Goal: Task Accomplishment & Management: Manage account settings

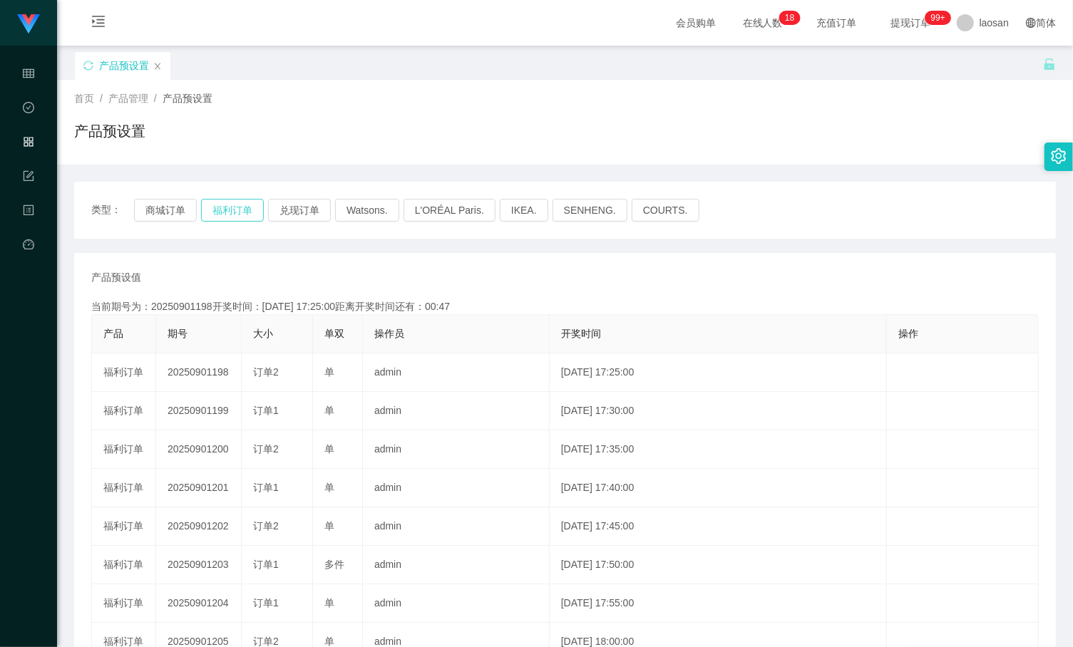
click at [232, 212] on button "福利订单" at bounding box center [232, 210] width 63 height 23
click at [309, 212] on button "兑现订单" at bounding box center [299, 210] width 63 height 23
click at [819, 200] on div "类型： 商城订单 福利订单 兑现订单 Watsons. L'ORÉAL Paris. IKEA. [GEOGRAPHIC_DATA]. COURTS." at bounding box center [564, 210] width 947 height 23
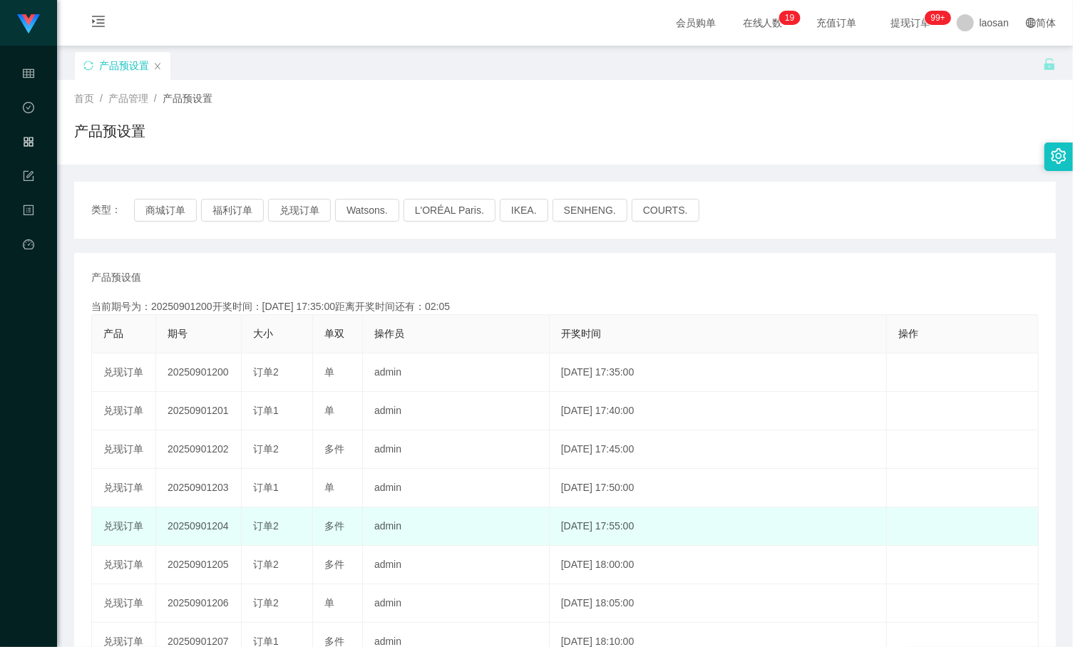
drag, startPoint x: 871, startPoint y: 534, endPoint x: 844, endPoint y: 530, distance: 26.7
click at [871, 534] on td "[DATE] 17:55:00" at bounding box center [717, 526] width 337 height 38
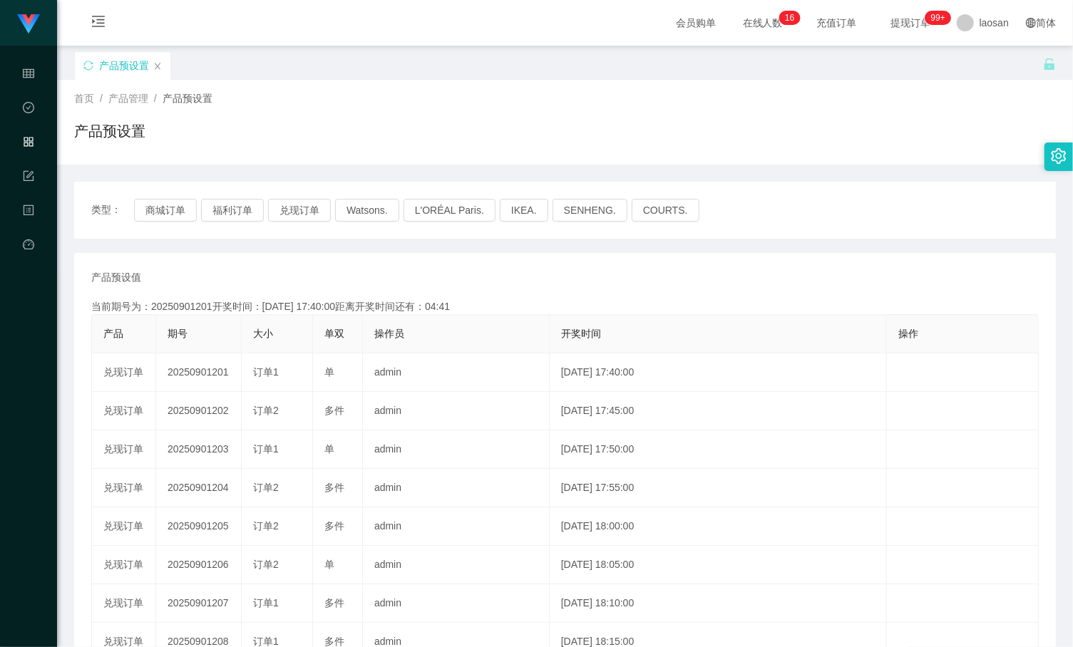
click at [215, 58] on div "产品预设置" at bounding box center [558, 75] width 968 height 49
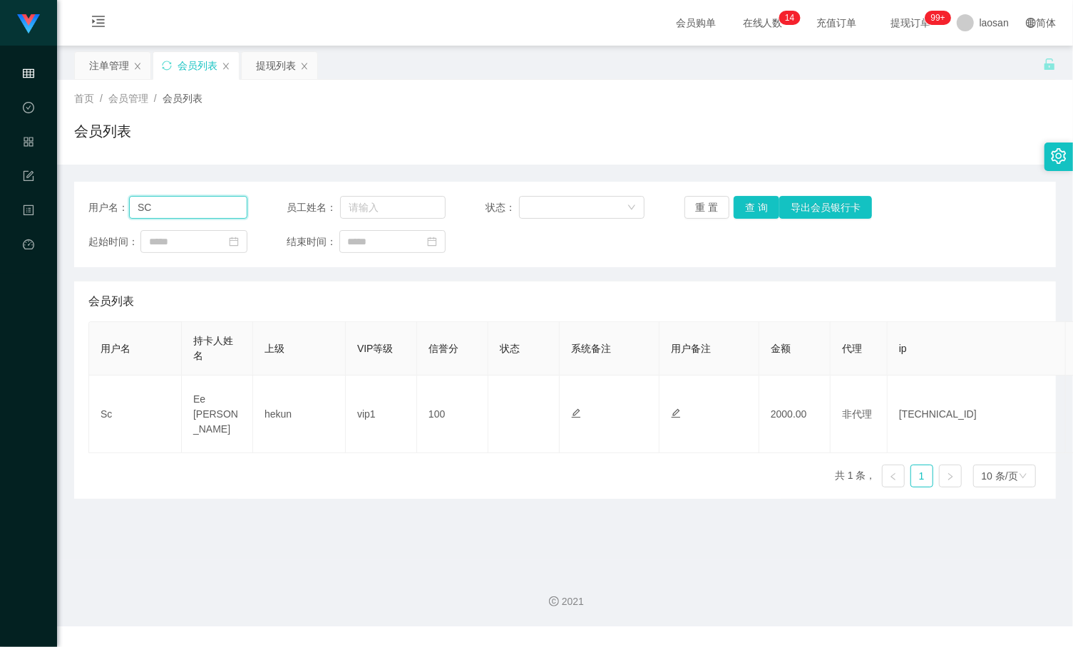
click at [200, 200] on input "SC" at bounding box center [188, 207] width 118 height 23
click at [197, 201] on input "SC" at bounding box center [188, 207] width 118 height 23
click at [747, 208] on button "查 询" at bounding box center [756, 207] width 46 height 23
drag, startPoint x: 1053, startPoint y: 219, endPoint x: 1035, endPoint y: 207, distance: 22.5
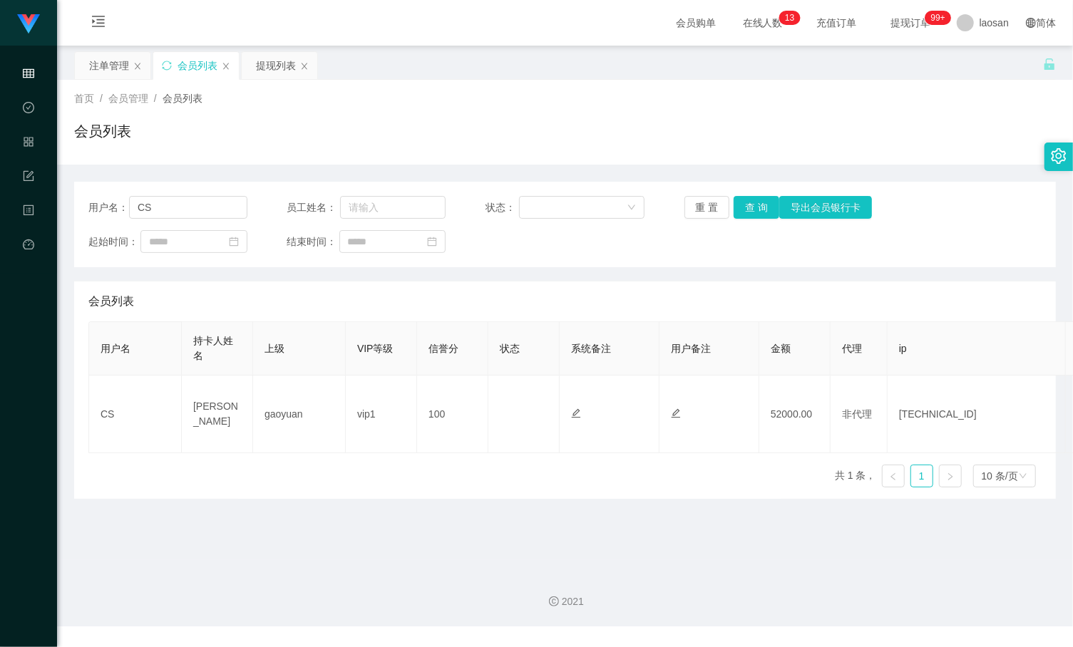
click at [1053, 219] on main "关闭左侧 关闭右侧 关闭其它 刷新页面 注单管理 会员列表 提现列表 首页 / 会员管理 / 会员列表 / 会员列表 用户名： CS 员工姓名： 状态： 重 …" at bounding box center [565, 303] width 1016 height 515
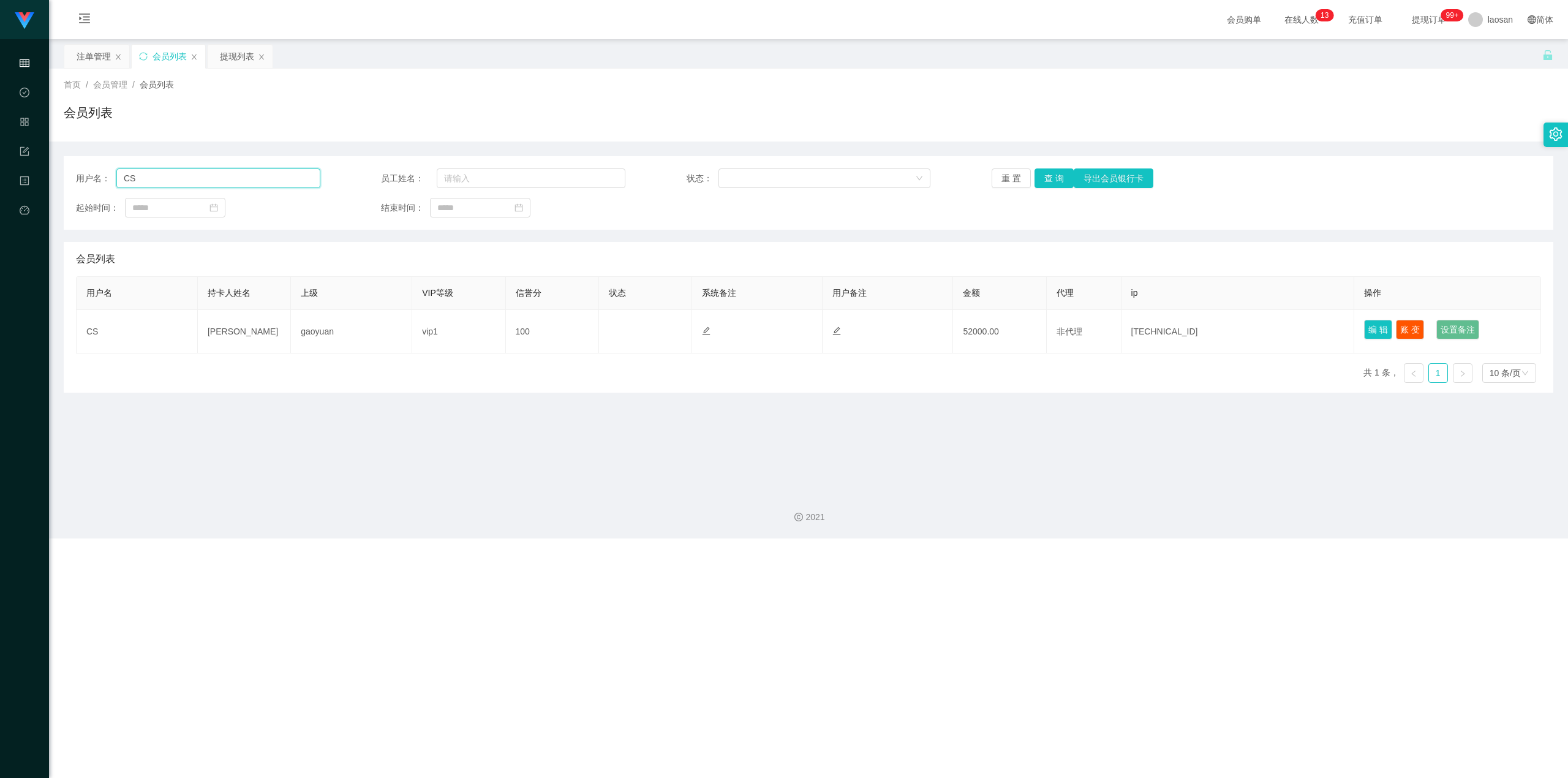
click at [260, 175] on input "CS" at bounding box center [217, 178] width 204 height 20
click at [260, 174] on input "CS" at bounding box center [217, 178] width 204 height 20
type input "Sc"
click at [229, 169] on input "Sc" at bounding box center [217, 178] width 204 height 20
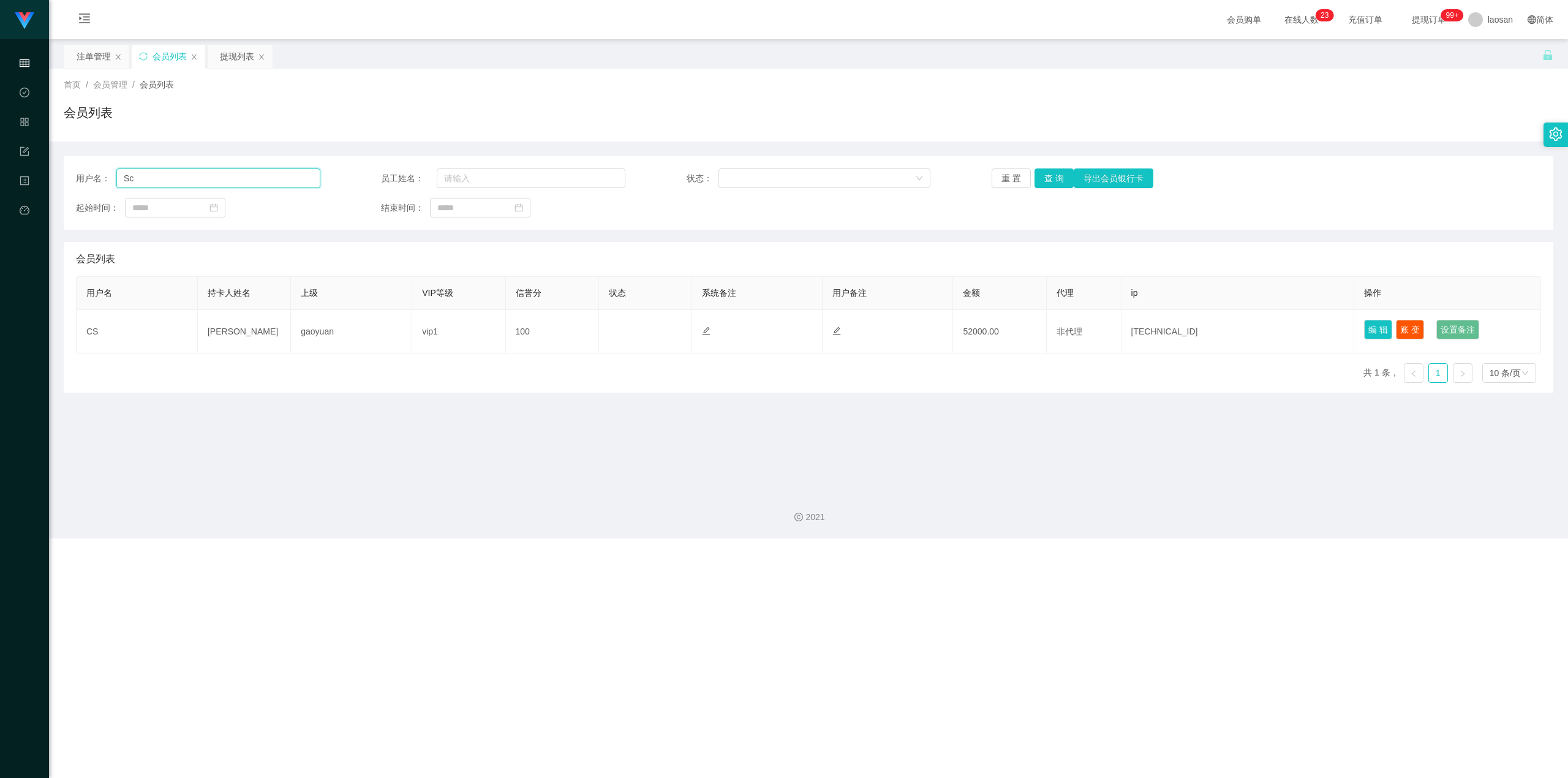
click at [228, 169] on input "Sc" at bounding box center [217, 178] width 204 height 20
click at [99, 64] on div "注单管理" at bounding box center [94, 56] width 34 height 23
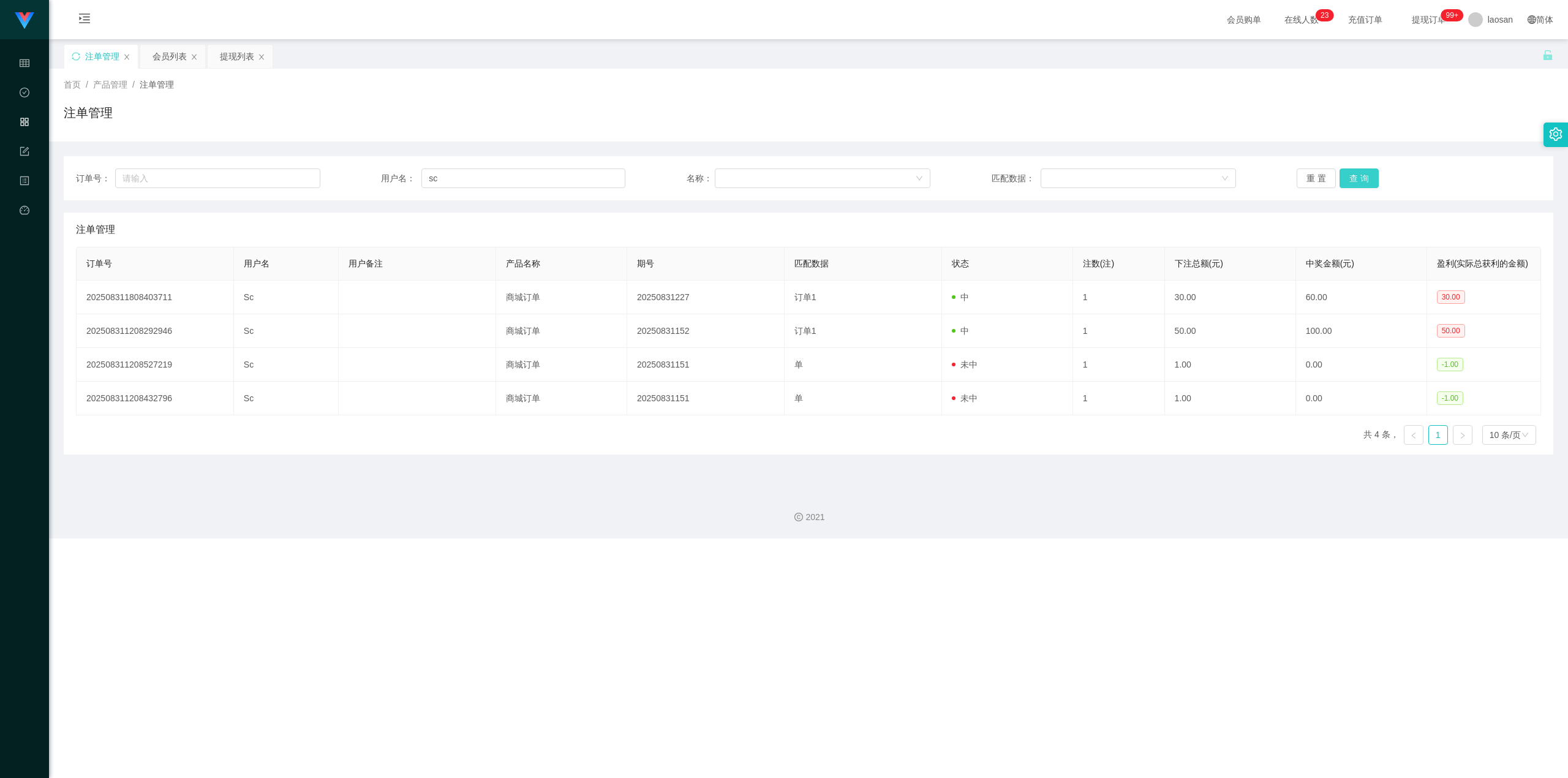
click at [922, 181] on button "查 询" at bounding box center [1360, 178] width 40 height 20
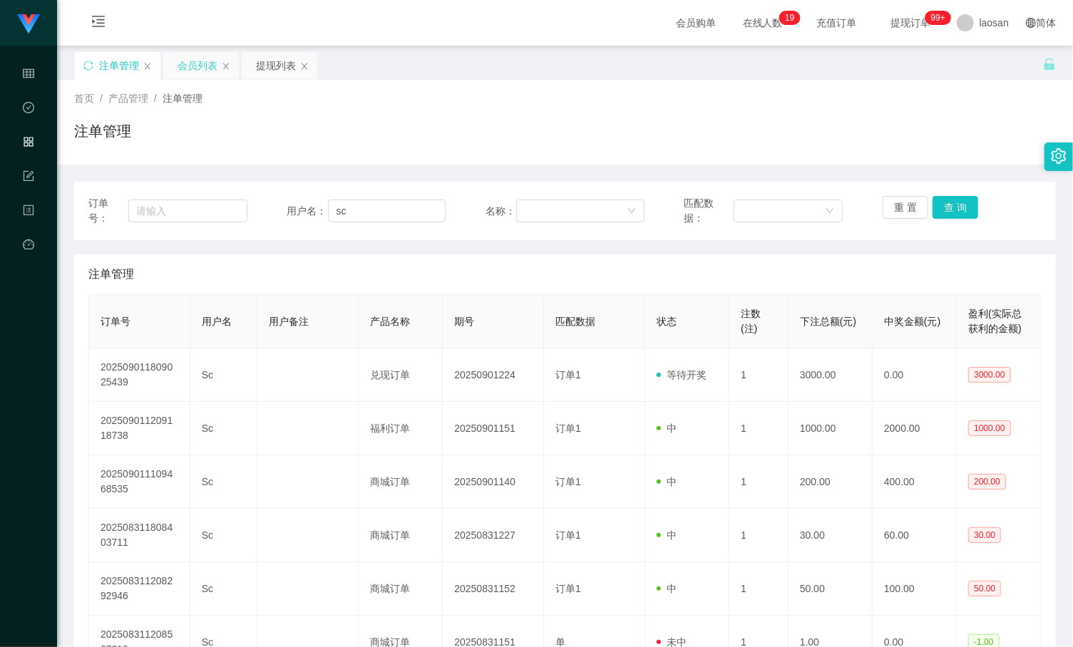
click at [197, 72] on div "会员列表" at bounding box center [197, 65] width 40 height 27
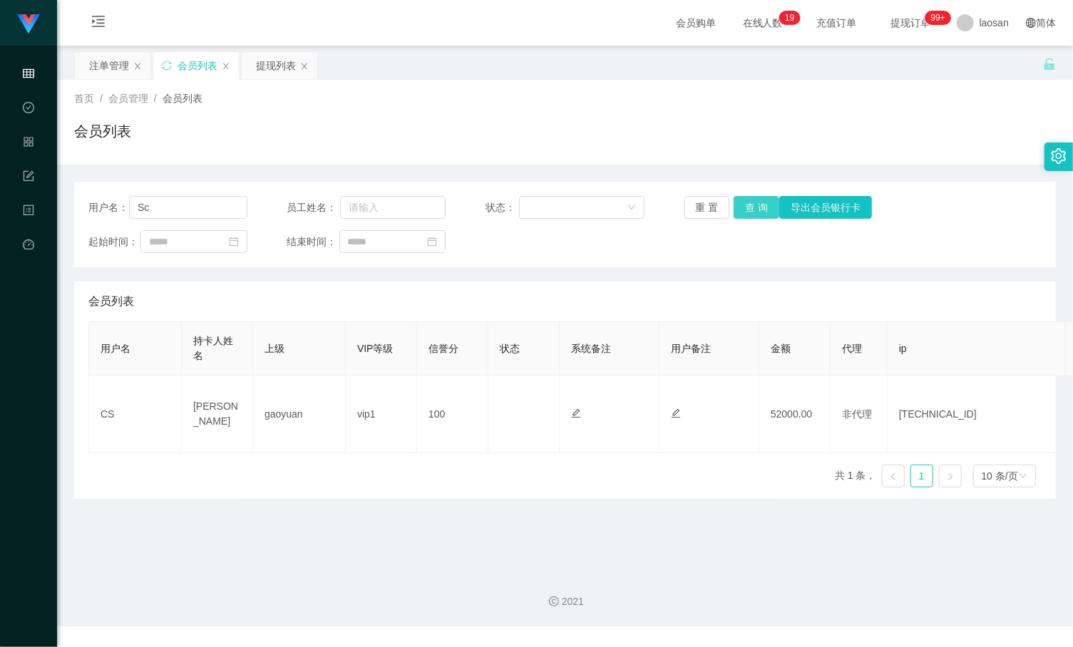
click at [763, 201] on button "查 询" at bounding box center [756, 207] width 46 height 23
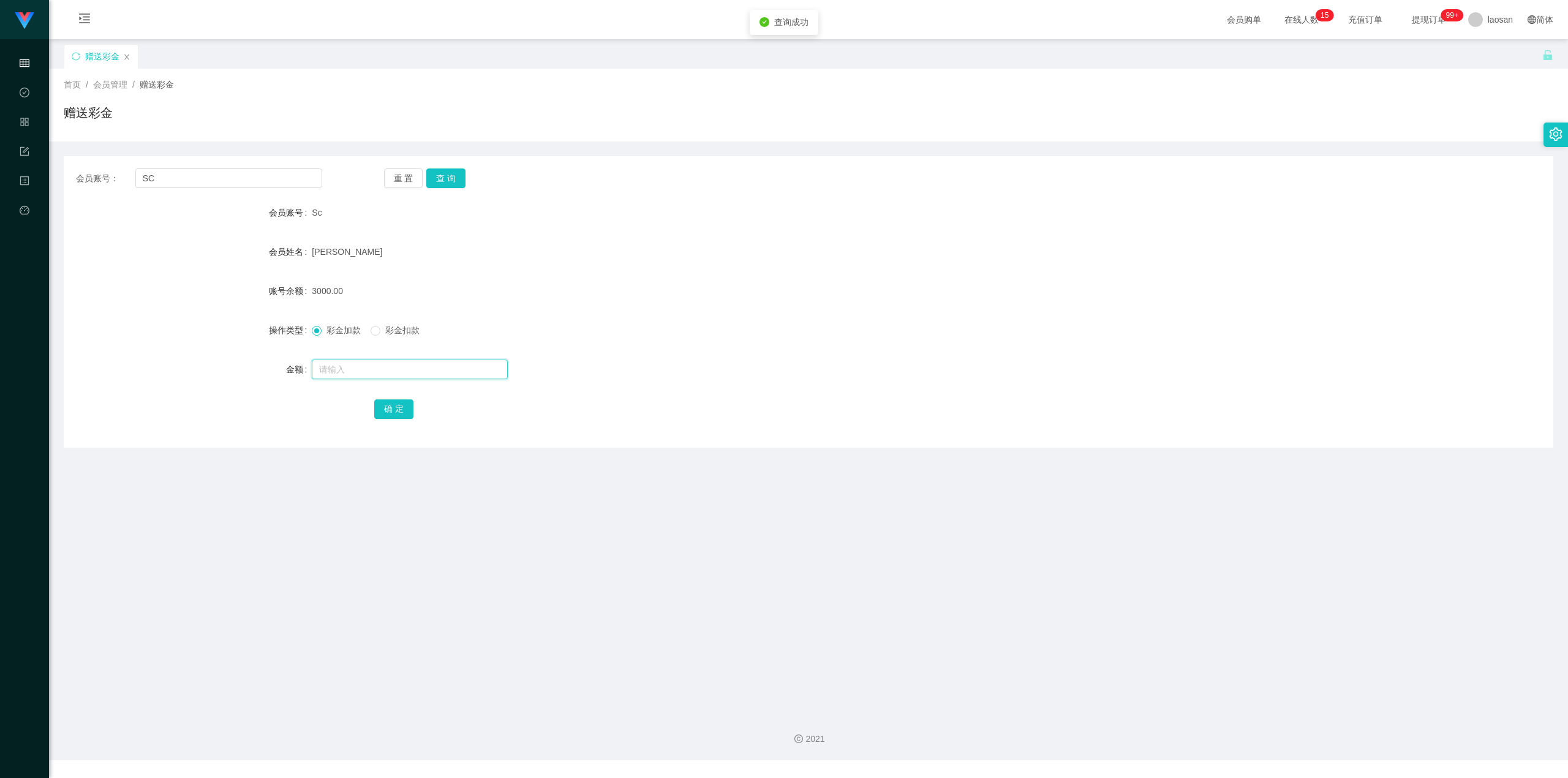
click at [375, 365] on input "text" at bounding box center [410, 369] width 196 height 20
type input "3000"
click at [390, 408] on button "确 定" at bounding box center [394, 409] width 40 height 20
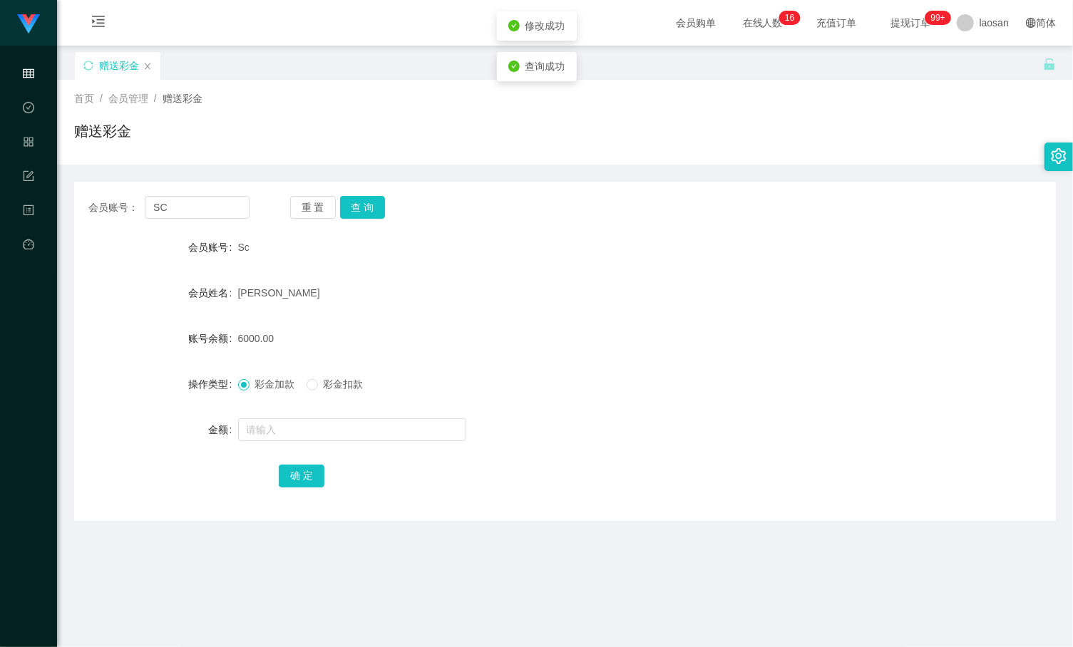
click at [469, 304] on div "[PERSON_NAME]" at bounding box center [524, 293] width 572 height 29
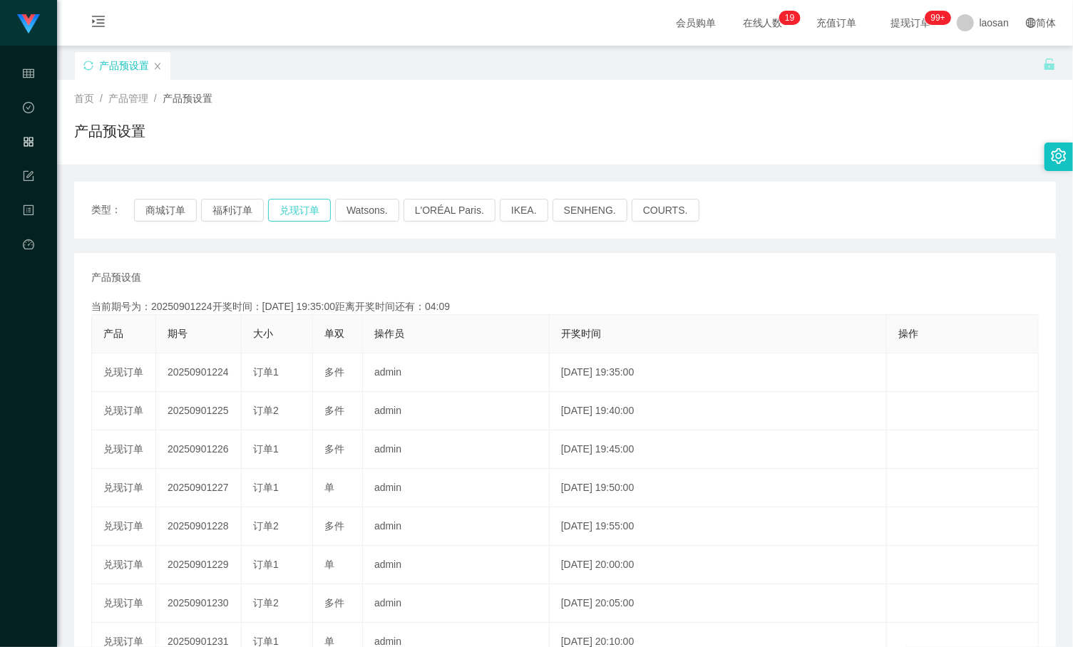
click at [298, 207] on button "兑现订单" at bounding box center [299, 210] width 63 height 23
type button "k3ymx"
